Goal: Information Seeking & Learning: Learn about a topic

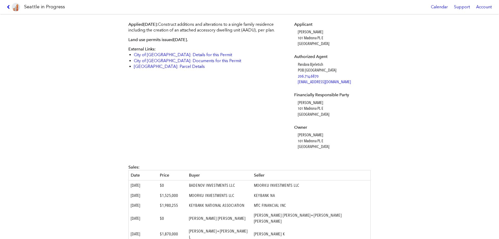
scroll to position [48, 0]
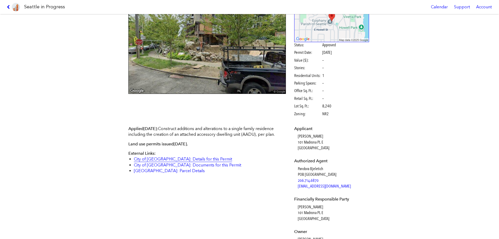
click at [192, 161] on link "City of [GEOGRAPHIC_DATA]: Details for this Permit" at bounding box center [183, 158] width 98 height 5
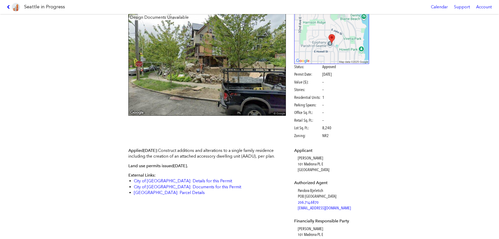
scroll to position [0, 0]
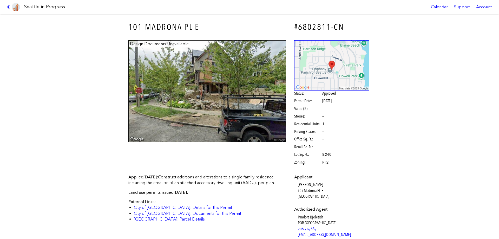
click at [330, 64] on img at bounding box center [331, 65] width 75 height 50
click at [331, 65] on img at bounding box center [331, 65] width 75 height 50
click at [328, 64] on img at bounding box center [331, 65] width 75 height 50
click at [329, 64] on img at bounding box center [331, 65] width 75 height 50
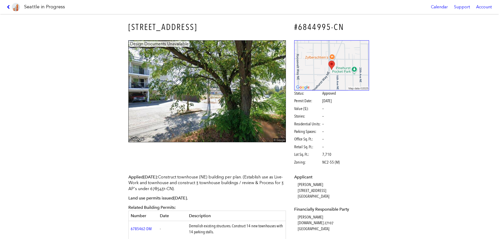
click at [330, 64] on img at bounding box center [331, 65] width 75 height 50
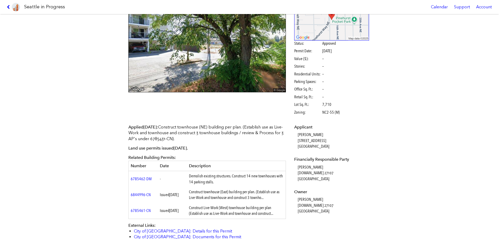
scroll to position [52, 0]
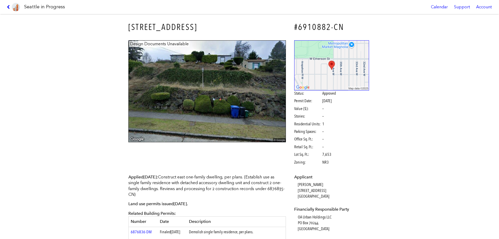
click at [331, 64] on img at bounding box center [331, 65] width 75 height 50
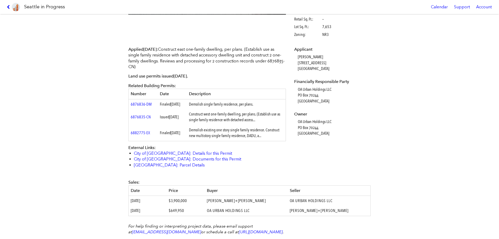
scroll to position [130, 0]
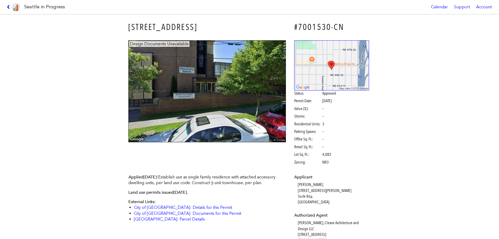
click at [329, 65] on img at bounding box center [331, 65] width 75 height 50
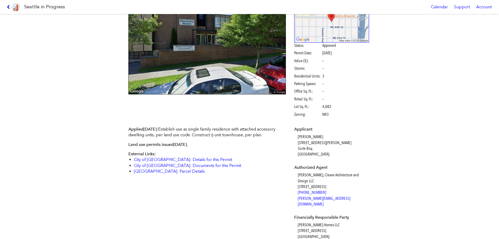
scroll to position [52, 0]
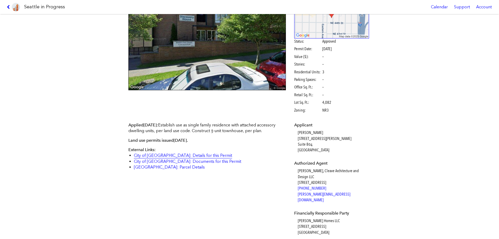
click at [180, 155] on link "City of [GEOGRAPHIC_DATA]: Details for this Permit" at bounding box center [183, 155] width 98 height 5
